Goal: Task Accomplishment & Management: Complete application form

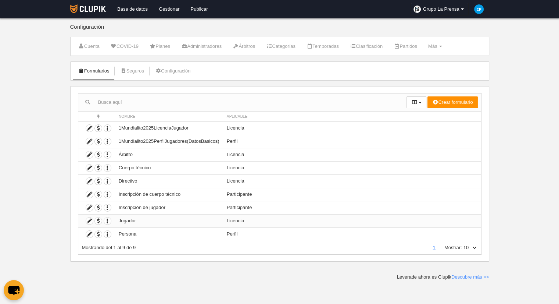
click at [137, 220] on td "Jugador" at bounding box center [169, 220] width 108 height 13
click at [90, 220] on icon at bounding box center [89, 220] width 7 height 7
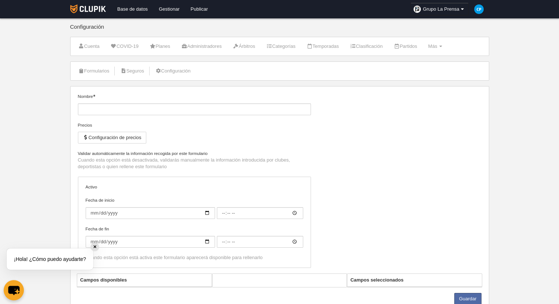
type input "Jugador"
checkbox input "true"
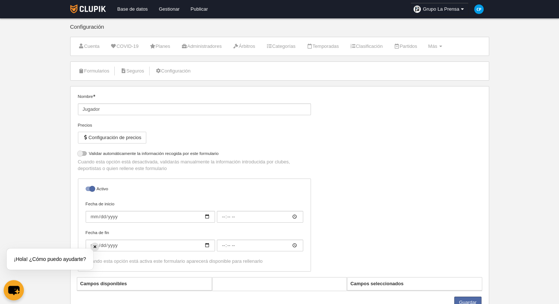
select select "selected"
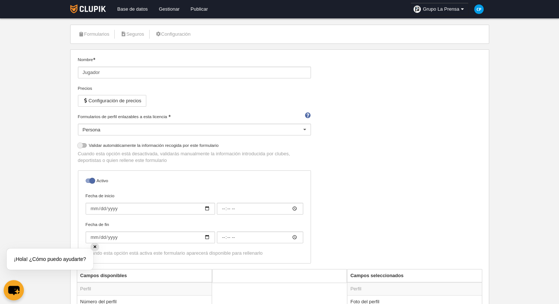
scroll to position [74, 0]
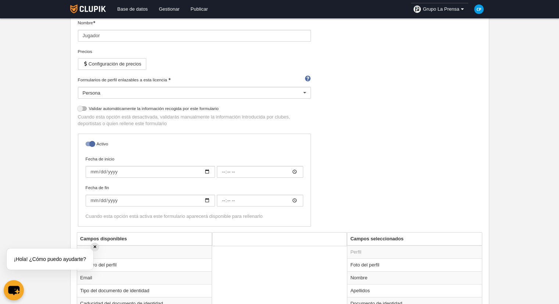
click at [185, 109] on label "Validar automáticamente la información recogida por este formulario" at bounding box center [194, 109] width 233 height 8
click at [83, 109] on input "checkbox" at bounding box center [80, 110] width 5 height 5
checkbox input "true"
click at [250, 92] on div "Persona" at bounding box center [194, 93] width 233 height 12
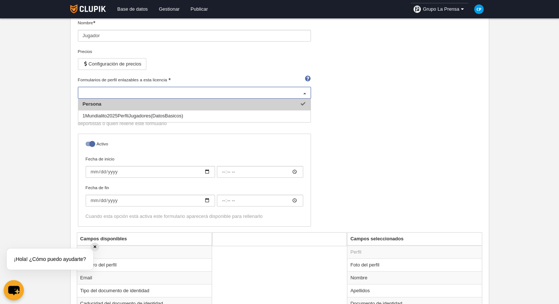
click at [250, 92] on input "Formularios de perfil enlazables a esta licencia" at bounding box center [191, 92] width 216 height 7
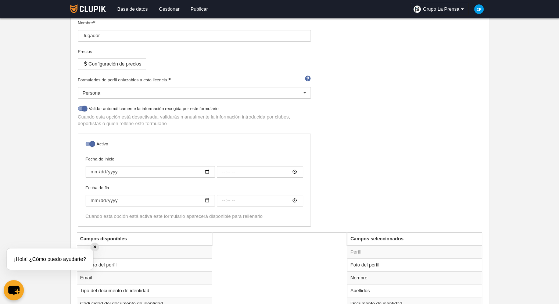
click at [360, 112] on div "Nombre Jugador Precios Configuración de precios Formularios de perfil enlazable…" at bounding box center [279, 125] width 409 height 213
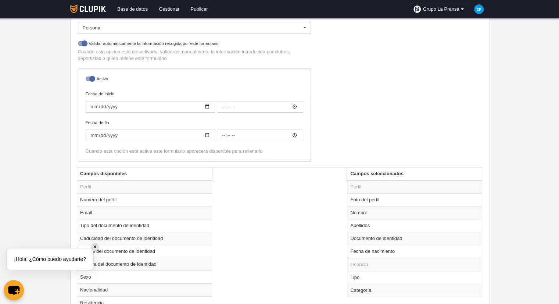
scroll to position [147, 0]
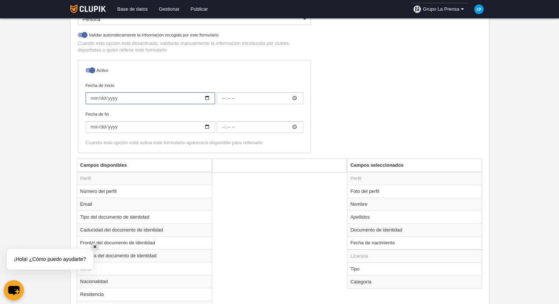
click at [206, 96] on input "Fecha de inicio" at bounding box center [150, 98] width 129 height 12
type input "[DATE]"
type input "00:00"
type input "[DATE]"
click at [204, 127] on input "Fecha de fin" at bounding box center [150, 127] width 129 height 12
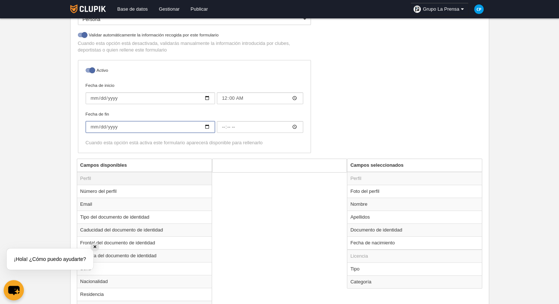
type input "[DATE]"
type input "00:00"
type input "[DATE]"
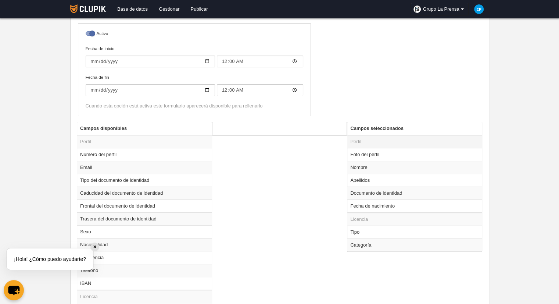
click at [393, 145] on td "Perfil" at bounding box center [415, 141] width 135 height 13
drag, startPoint x: 393, startPoint y: 145, endPoint x: 369, endPoint y: 150, distance: 24.9
click at [369, 150] on td "Foto del perfil" at bounding box center [415, 154] width 135 height 13
radio input "true"
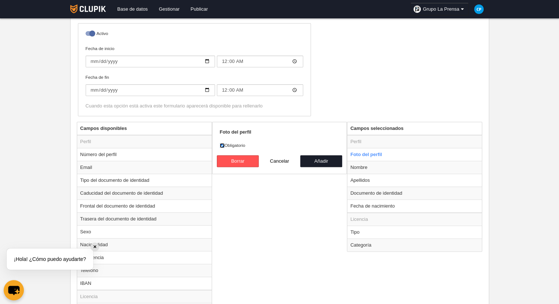
click at [224, 143] on input "Obligatorio" at bounding box center [222, 145] width 5 height 5
checkbox input "false"
click at [313, 161] on button "Añadir" at bounding box center [321, 161] width 42 height 12
radio input "false"
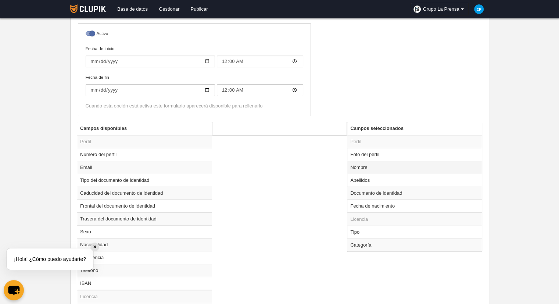
click at [363, 166] on td "Nombre" at bounding box center [415, 167] width 135 height 13
radio input "true"
drag, startPoint x: 220, startPoint y: 143, endPoint x: 230, endPoint y: 145, distance: 10.5
click at [220, 143] on input "Obligatorio" at bounding box center [222, 145] width 5 height 5
checkbox input "false"
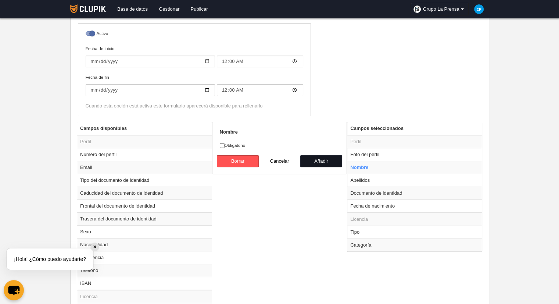
click at [319, 158] on button "Añadir" at bounding box center [321, 161] width 42 height 12
radio input "false"
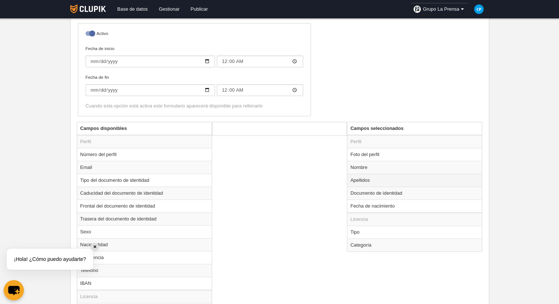
click at [359, 180] on td "Apellidos" at bounding box center [415, 180] width 135 height 13
radio input "true"
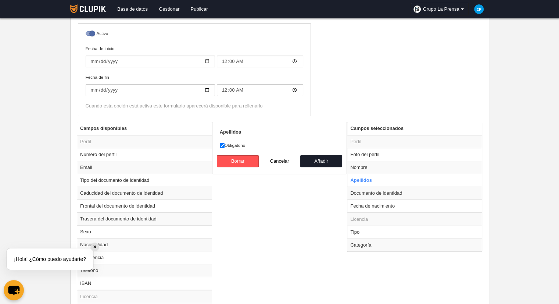
click at [228, 142] on label "Obligatorio" at bounding box center [280, 145] width 120 height 7
click at [225, 143] on input "Obligatorio" at bounding box center [222, 145] width 5 height 5
checkbox input "false"
click at [324, 166] on button "Añadir" at bounding box center [321, 161] width 42 height 12
radio input "false"
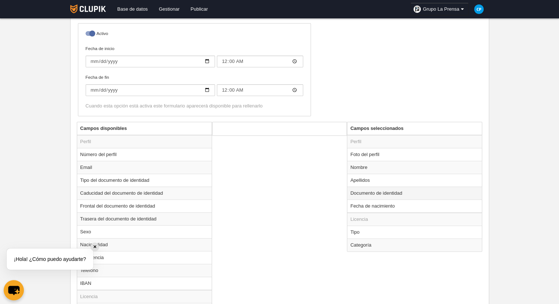
click at [357, 191] on td "Documento de identidad" at bounding box center [415, 192] width 135 height 13
radio input "true"
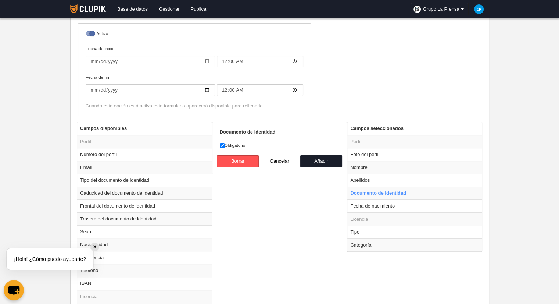
click at [239, 145] on label "Obligatorio" at bounding box center [280, 145] width 120 height 7
click at [225, 145] on input "Obligatorio" at bounding box center [222, 145] width 5 height 5
checkbox input "false"
click at [332, 160] on button "Añadir" at bounding box center [321, 161] width 42 height 12
radio input "false"
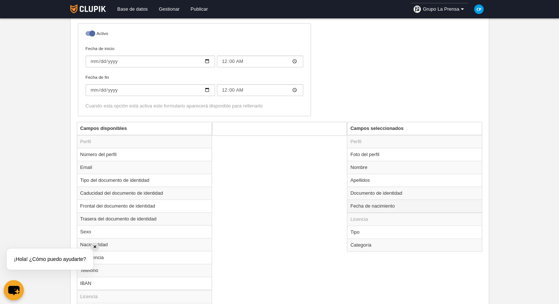
click at [364, 206] on td "Fecha de nacimiento" at bounding box center [415, 205] width 135 height 13
radio input "true"
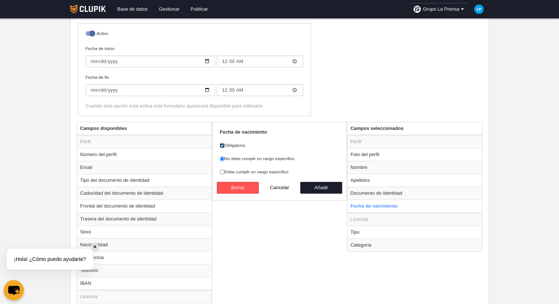
click at [223, 146] on input "Obligatorio" at bounding box center [222, 145] width 5 height 5
checkbox input "false"
drag, startPoint x: 316, startPoint y: 186, endPoint x: 345, endPoint y: 190, distance: 28.7
click at [317, 186] on button "Añadir" at bounding box center [321, 188] width 42 height 12
radio input "false"
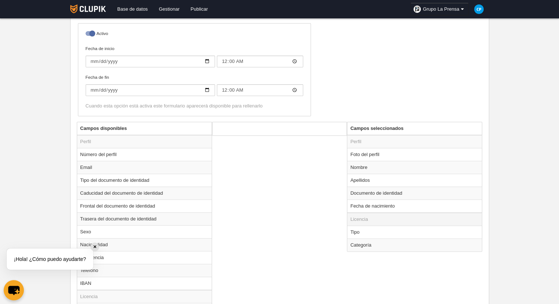
click at [366, 218] on td "Licencia" at bounding box center [415, 219] width 135 height 13
click at [362, 230] on td "Tipo" at bounding box center [415, 231] width 135 height 13
radio input "true"
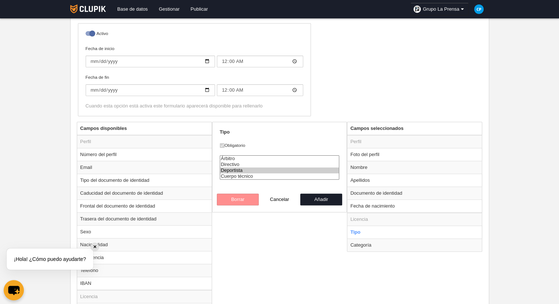
click at [248, 170] on option "Deportista" at bounding box center [279, 170] width 119 height 6
click at [240, 201] on div "Borrar Cancelar Añadir" at bounding box center [279, 199] width 125 height 12
click at [261, 174] on option "Cuerpo técnico" at bounding box center [279, 176] width 119 height 6
click at [238, 196] on div "Borrar Cancelar Añadir" at bounding box center [279, 199] width 125 height 12
click at [254, 165] on option "Directivo" at bounding box center [279, 164] width 119 height 6
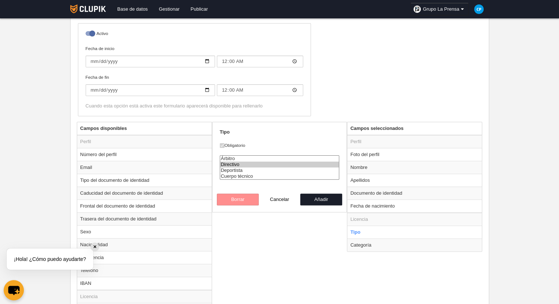
select select "player"
click at [252, 170] on option "Deportista" at bounding box center [279, 170] width 119 height 6
click at [283, 200] on button "Cancelar" at bounding box center [280, 199] width 42 height 12
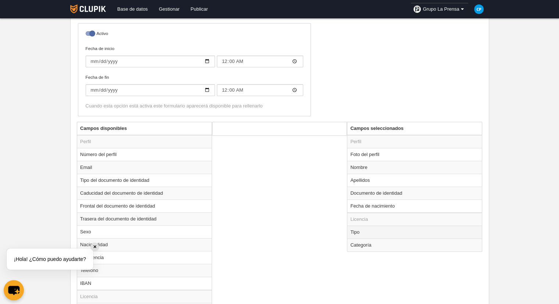
click at [368, 231] on td "Tipo" at bounding box center [415, 231] width 135 height 13
radio input "true"
select select "player"
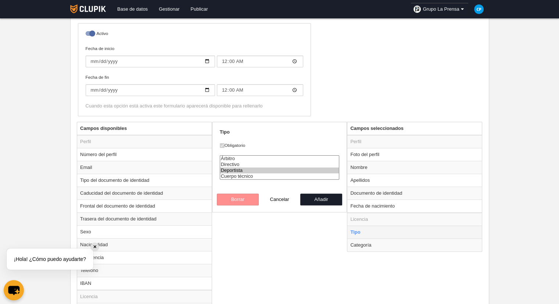
click at [368, 231] on td "Tipo" at bounding box center [415, 231] width 135 height 13
click at [372, 245] on td "Categoría" at bounding box center [415, 244] width 135 height 13
radio input "false"
radio input "true"
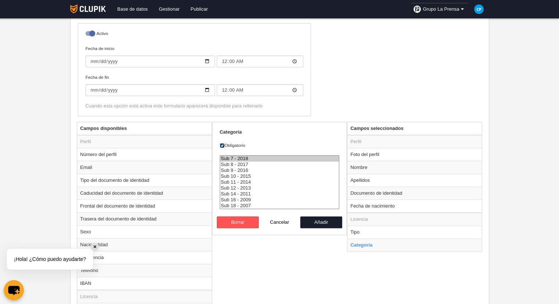
click at [222, 145] on input "Obligatorio" at bounding box center [222, 145] width 5 height 5
checkbox input "false"
click at [256, 162] on option "Sub 8 - 2017" at bounding box center [279, 164] width 119 height 6
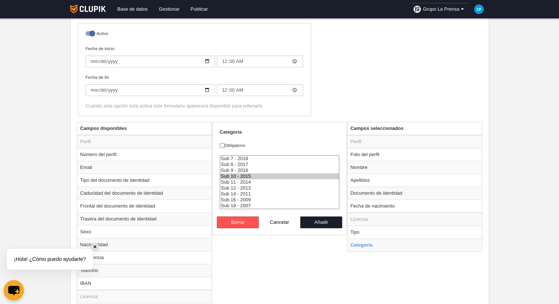
click at [251, 175] on option "Sub 10 - 2015" at bounding box center [279, 176] width 119 height 6
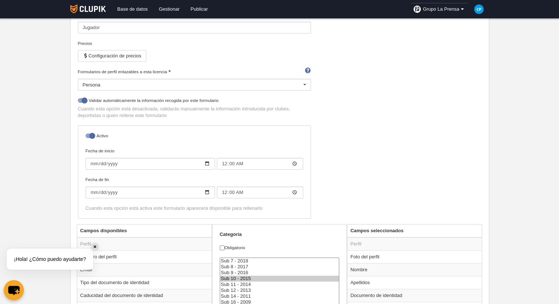
scroll to position [229, 0]
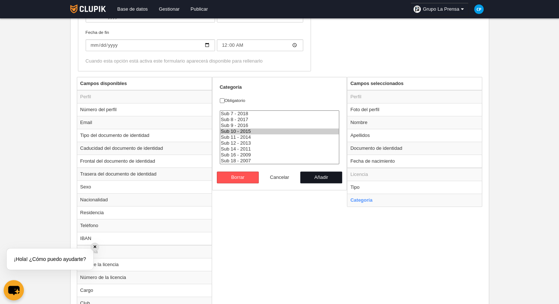
drag, startPoint x: 317, startPoint y: 179, endPoint x: 275, endPoint y: 171, distance: 42.6
click at [285, 216] on div "Campos disponibles Perfil Número del perfil Email Tipo del documento de identid…" at bounding box center [279, 228] width 409 height 303
click at [246, 120] on option "Sub 8 - 2017" at bounding box center [279, 120] width 119 height 6
select select "15595"
click at [255, 112] on option "Sub 7 - 2018" at bounding box center [279, 114] width 119 height 6
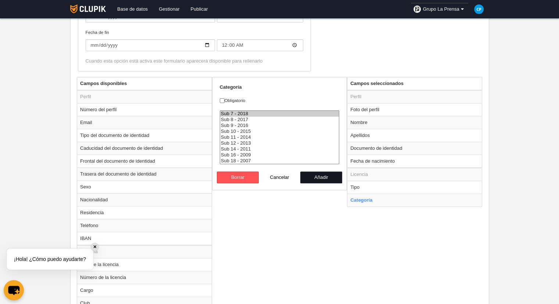
click at [316, 178] on button "Añadir" at bounding box center [321, 177] width 42 height 12
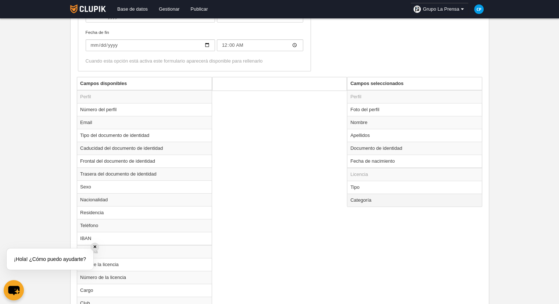
click at [359, 200] on td "Categoría" at bounding box center [415, 199] width 135 height 13
radio input "true"
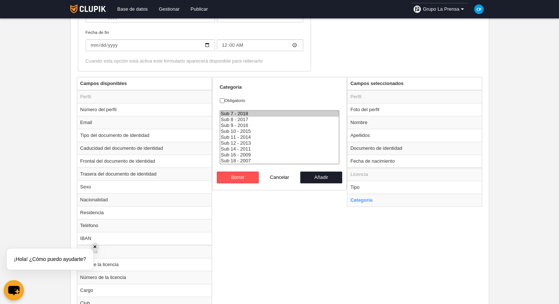
select select "15596"
click at [255, 117] on option "Sub 8 - 2017" at bounding box center [279, 120] width 119 height 6
click at [317, 176] on button "Añadir" at bounding box center [321, 177] width 42 height 12
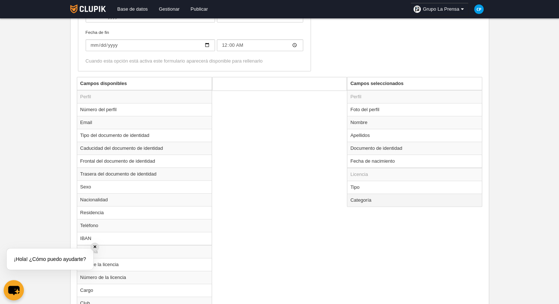
click at [355, 199] on td "Categoría" at bounding box center [415, 199] width 135 height 13
radio input "true"
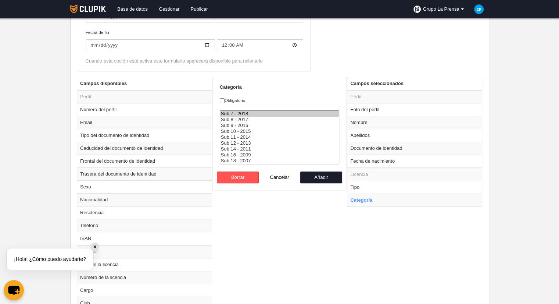
click at [247, 111] on option "Sub 7 - 2018" at bounding box center [279, 114] width 119 height 6
click at [250, 150] on option "Sub 14 - 2011" at bounding box center [279, 149] width 119 height 6
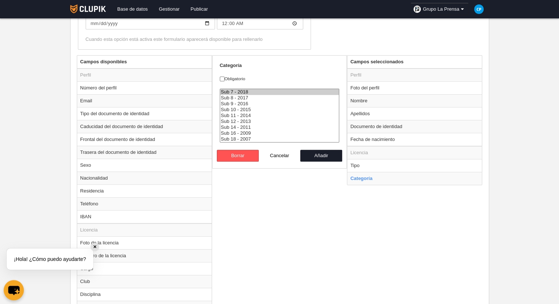
scroll to position [266, 0]
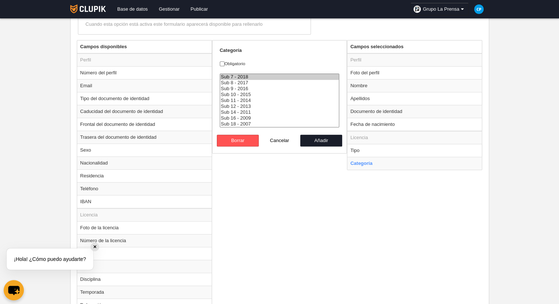
select select "15595"
click at [256, 122] on option "Sub 18 - 2007" at bounding box center [279, 124] width 119 height 6
click at [328, 140] on button "Añadir" at bounding box center [321, 141] width 42 height 12
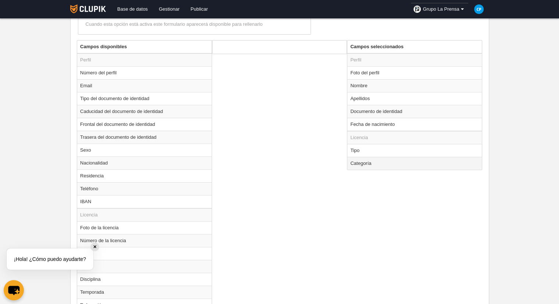
click at [377, 159] on td "Categoría" at bounding box center [415, 163] width 135 height 13
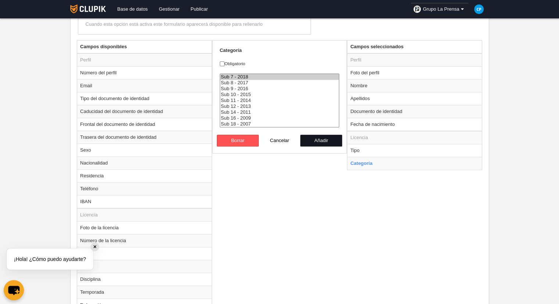
click at [315, 142] on button "Añadir" at bounding box center [321, 141] width 42 height 12
radio input "false"
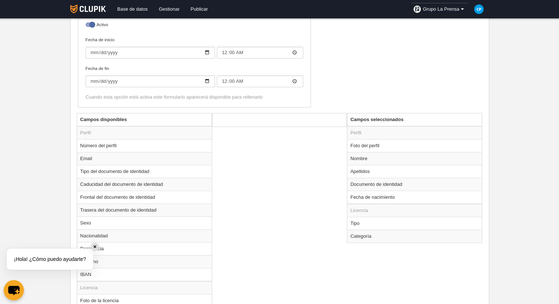
scroll to position [339, 0]
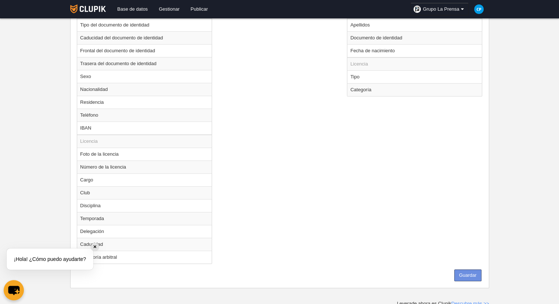
click at [459, 269] on button "Guardar" at bounding box center [468, 275] width 27 height 12
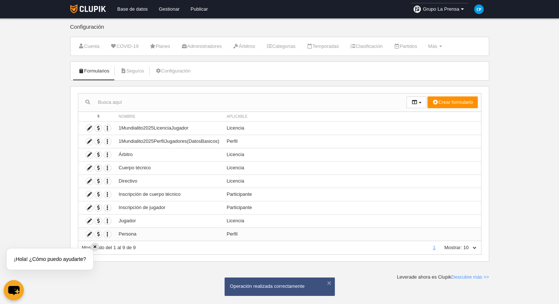
click at [283, 234] on td "Perfil" at bounding box center [352, 233] width 258 height 13
click at [88, 235] on icon at bounding box center [89, 234] width 7 height 7
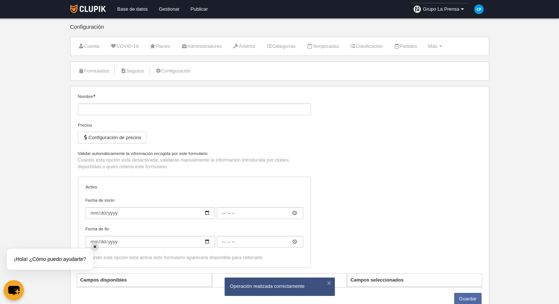
type input "Persona"
checkbox input "true"
type input "[DATE]"
type input "00:00"
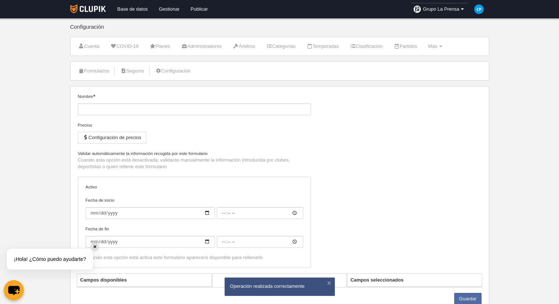
type input "[DATE]"
type input "00:00"
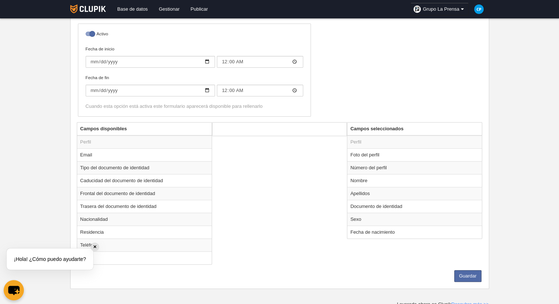
scroll to position [156, 0]
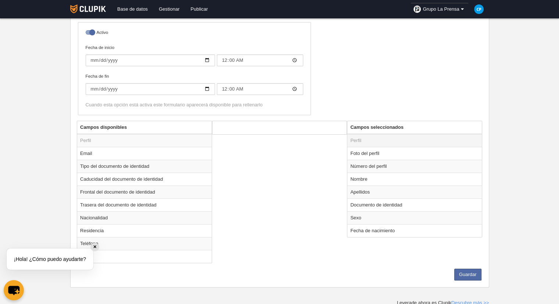
click at [377, 144] on td "Perfil" at bounding box center [415, 140] width 135 height 13
click at [376, 150] on td "Foto del perfil" at bounding box center [415, 153] width 135 height 13
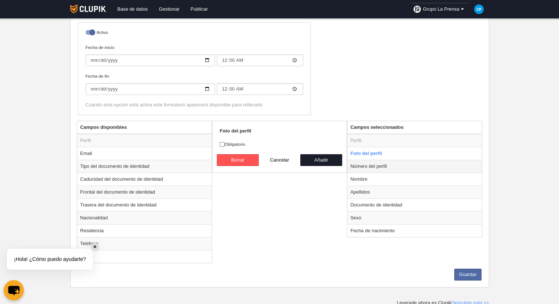
click at [370, 163] on td "Número del perfil" at bounding box center [415, 166] width 135 height 13
radio input "false"
radio input "true"
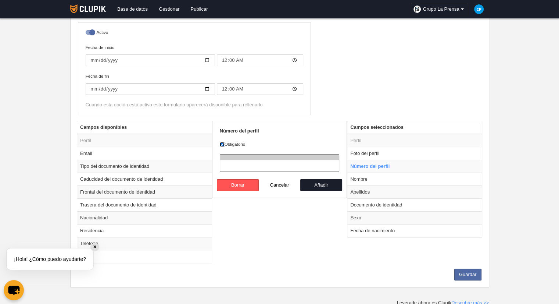
click at [220, 142] on input "Obligatorio" at bounding box center [222, 144] width 5 height 5
checkbox input "false"
click at [330, 184] on button "Añadir" at bounding box center [321, 185] width 42 height 12
radio input "false"
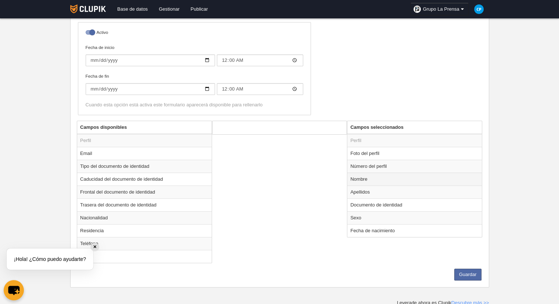
click at [362, 174] on td "Nombre" at bounding box center [415, 178] width 135 height 13
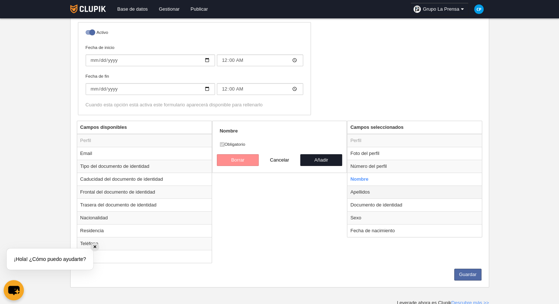
click at [364, 196] on td "Apellidos" at bounding box center [415, 191] width 135 height 13
radio input "false"
radio input "true"
checkbox input "false"
click at [364, 191] on td "Apellidos" at bounding box center [415, 191] width 135 height 13
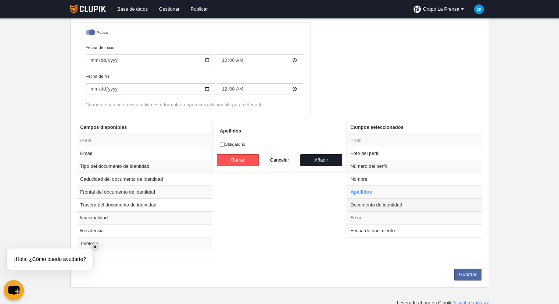
click at [366, 201] on td "Documento de identidad" at bounding box center [415, 204] width 135 height 13
radio input "false"
radio input "true"
click at [224, 143] on input "Obligatorio" at bounding box center [222, 144] width 5 height 5
checkbox input "false"
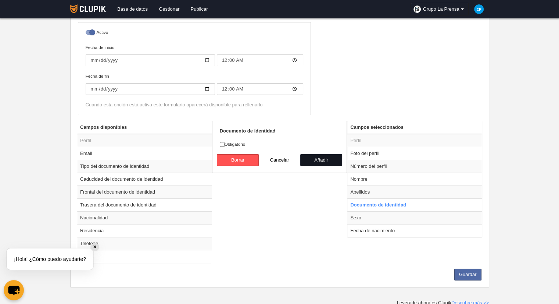
click at [317, 155] on button "Añadir" at bounding box center [321, 160] width 42 height 12
radio input "false"
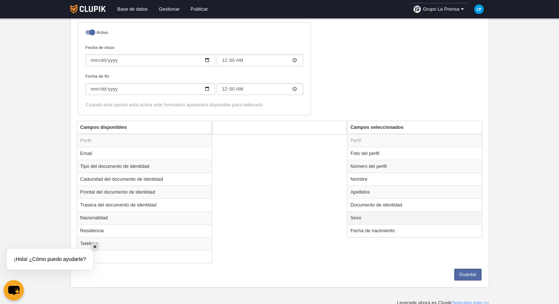
click at [375, 214] on td "Sexo" at bounding box center [415, 217] width 135 height 13
radio input "true"
select select
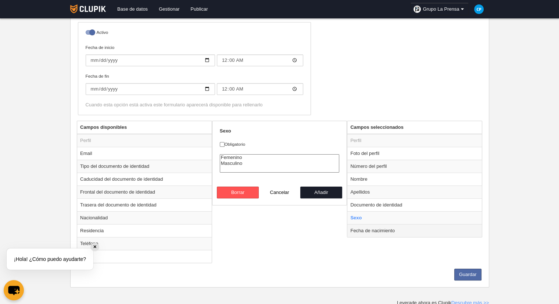
click at [367, 226] on td "Fecha de nacimiento" at bounding box center [415, 230] width 135 height 13
radio input "false"
radio input "true"
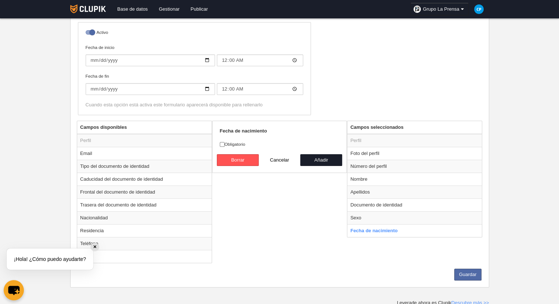
drag, startPoint x: 302, startPoint y: 213, endPoint x: 413, endPoint y: 264, distance: 122.0
click at [304, 214] on div "Campos disponibles Perfil Email Tipo del documento de identidad Caducidad del d…" at bounding box center [279, 195] width 409 height 148
click at [481, 274] on div "Guardar" at bounding box center [279, 274] width 409 height 12
click at [474, 272] on button "Guardar" at bounding box center [468, 274] width 27 height 12
